Goal: Information Seeking & Learning: Learn about a topic

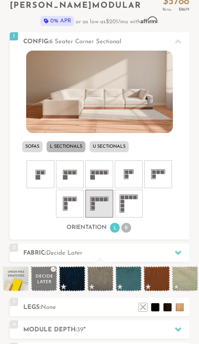
scroll to position [6143, 199]
click at [75, 278] on span at bounding box center [72, 278] width 27 height 25
click at [102, 276] on span at bounding box center [100, 278] width 27 height 25
click at [75, 261] on div "2 Fabric: Atlas_plz Silver" at bounding box center [99, 253] width 179 height 18
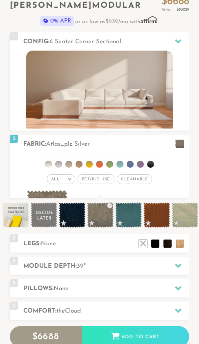
scroll to position [6036, 199]
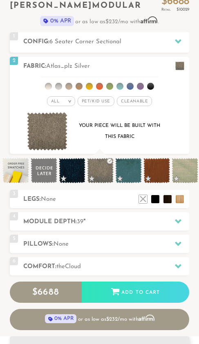
click at [174, 43] on div at bounding box center [177, 41] width 17 height 17
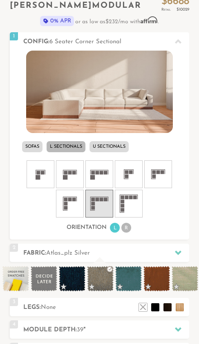
scroll to position [0, 0]
click at [179, 41] on icon at bounding box center [178, 41] width 7 height 4
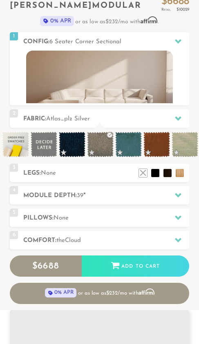
scroll to position [5956, 199]
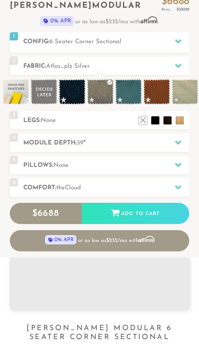
click at [103, 93] on span at bounding box center [100, 91] width 27 height 25
click at [140, 93] on span at bounding box center [128, 91] width 27 height 25
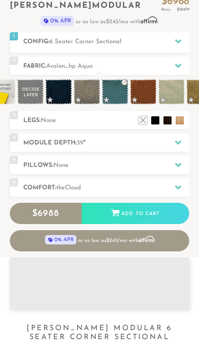
scroll to position [0, 18]
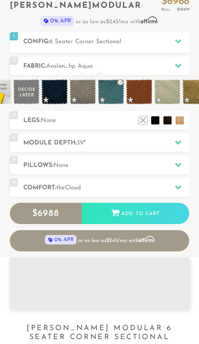
click at [87, 93] on span at bounding box center [82, 91] width 27 height 25
click at [140, 98] on span at bounding box center [139, 91] width 27 height 25
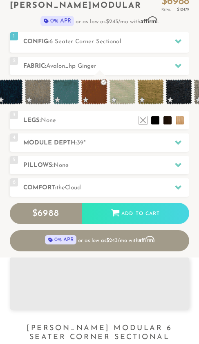
scroll to position [0, 63]
click at [126, 93] on span at bounding box center [122, 91] width 27 height 25
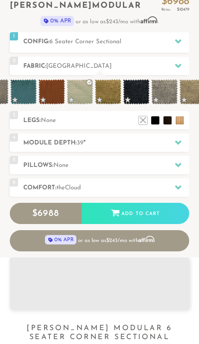
scroll to position [0, 108]
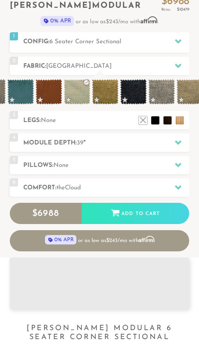
click at [116, 93] on span at bounding box center [105, 91] width 27 height 25
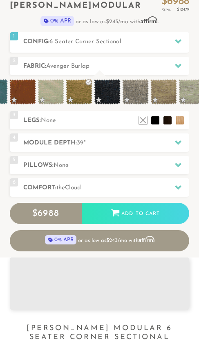
scroll to position [0, 139]
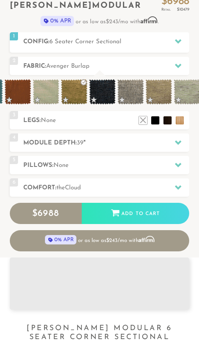
click at [108, 91] on span at bounding box center [102, 91] width 27 height 25
click at [140, 91] on span at bounding box center [130, 91] width 27 height 25
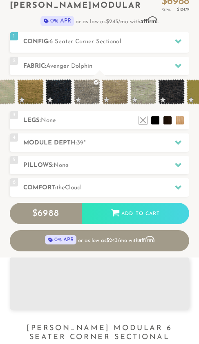
scroll to position [0, 183]
click at [125, 95] on span at bounding box center [114, 91] width 27 height 25
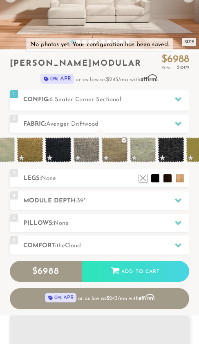
scroll to position [0, 0]
